Goal: Find specific page/section: Find specific page/section

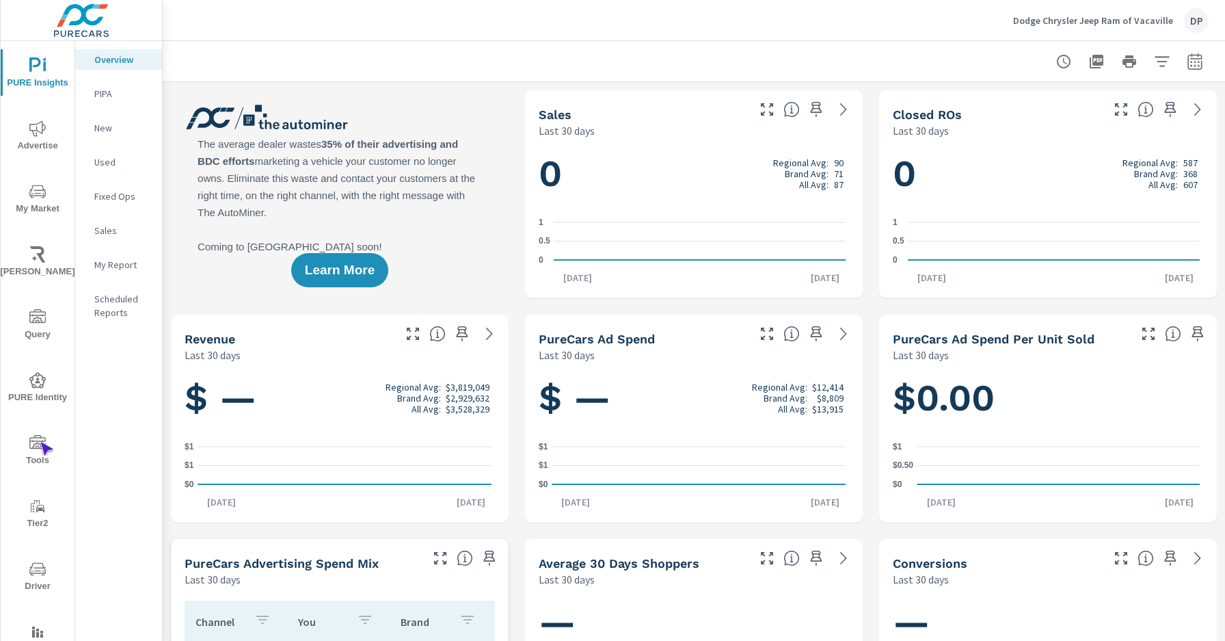
click at [40, 442] on icon "nav menu" at bounding box center [37, 442] width 16 height 14
